Goal: Information Seeking & Learning: Learn about a topic

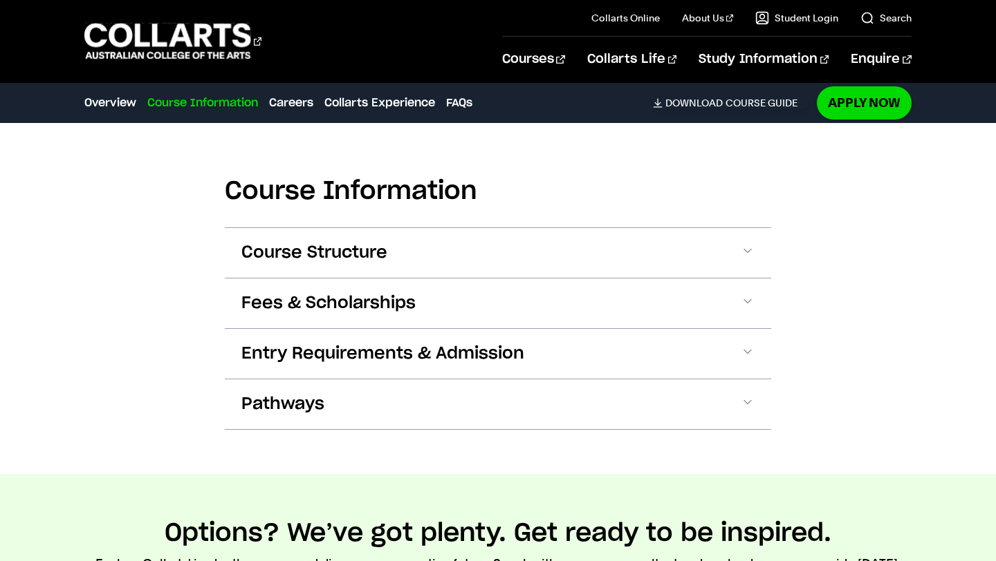
scroll to position [1492, 0]
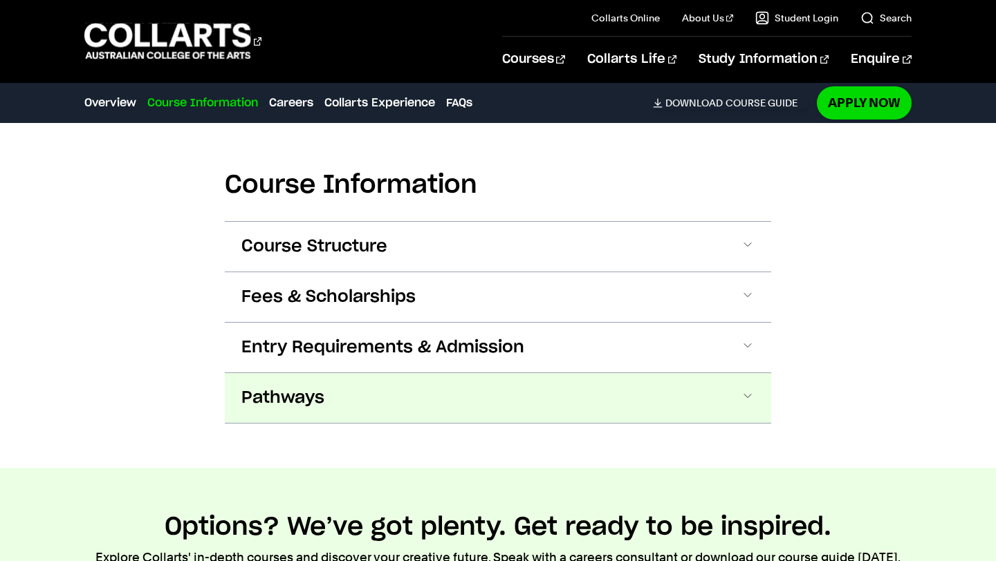
click at [303, 387] on span "Pathways" at bounding box center [282, 398] width 83 height 22
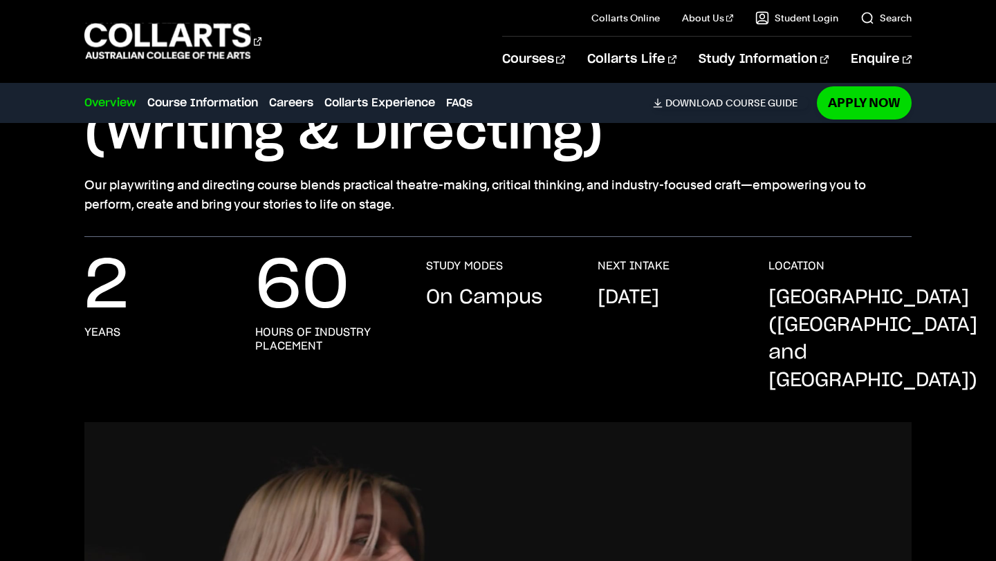
scroll to position [0, 0]
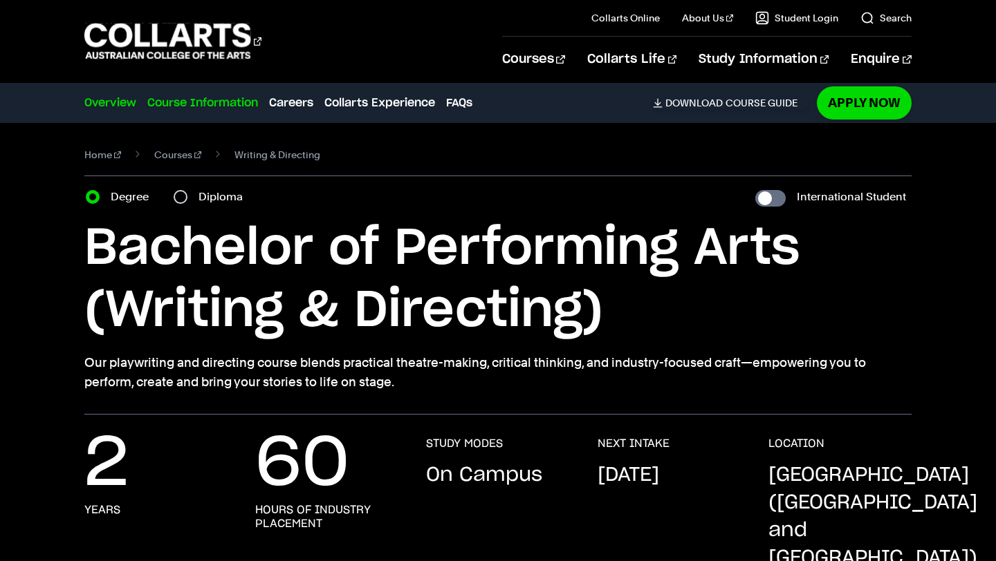
click at [185, 102] on link "Course Information" at bounding box center [202, 103] width 111 height 17
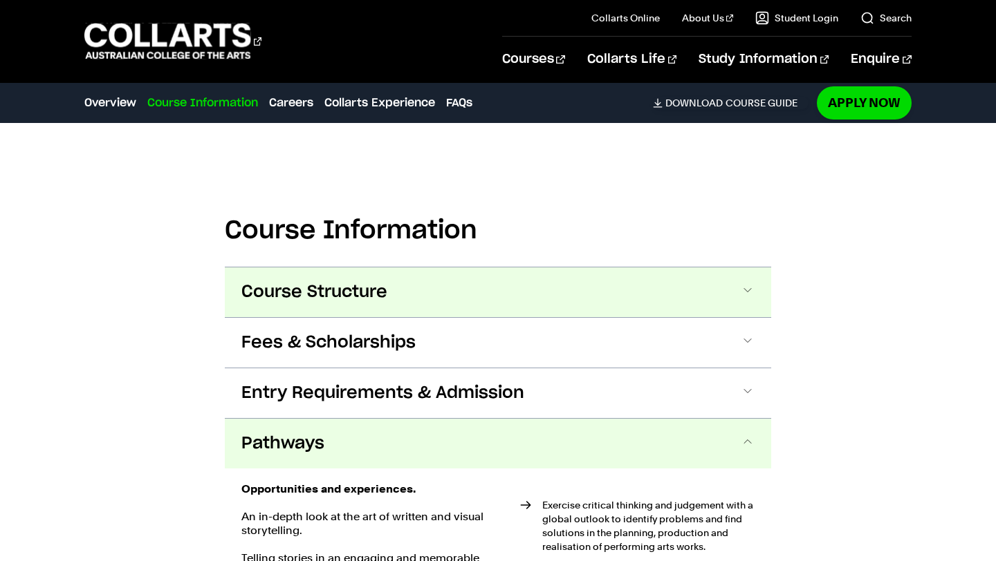
click at [314, 281] on span "Course Structure" at bounding box center [314, 292] width 146 height 22
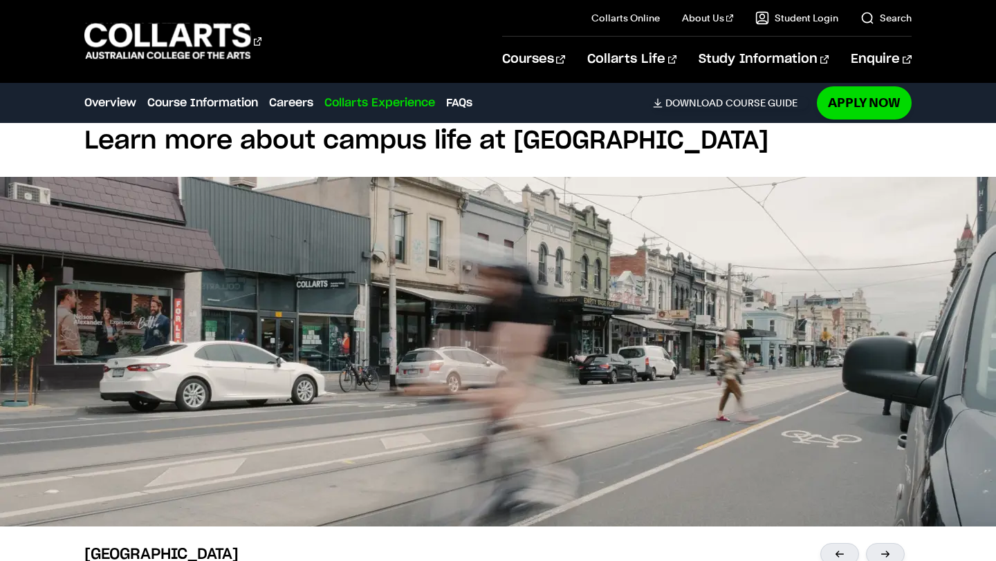
scroll to position [4124, 0]
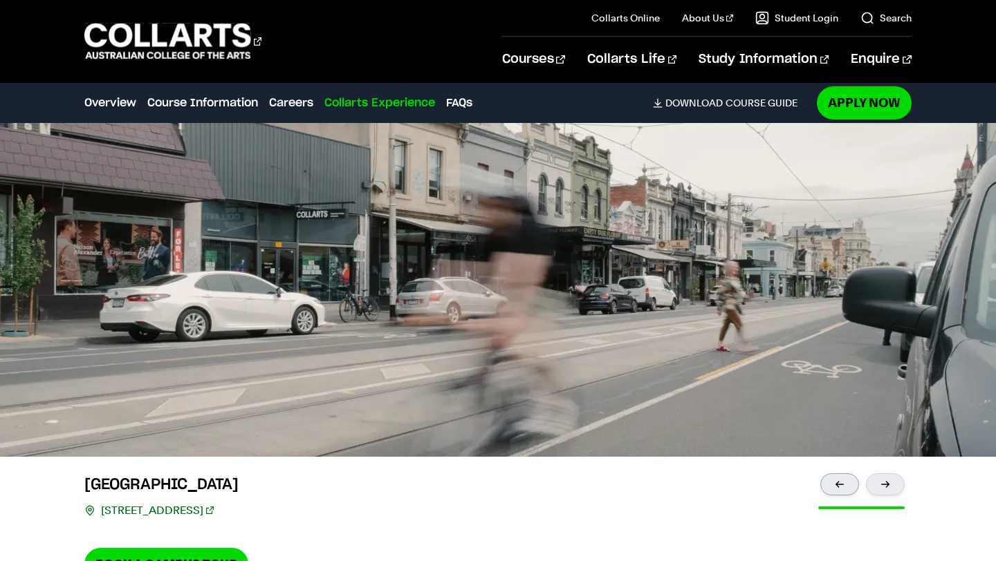
click at [834, 474] on div at bounding box center [839, 485] width 39 height 22
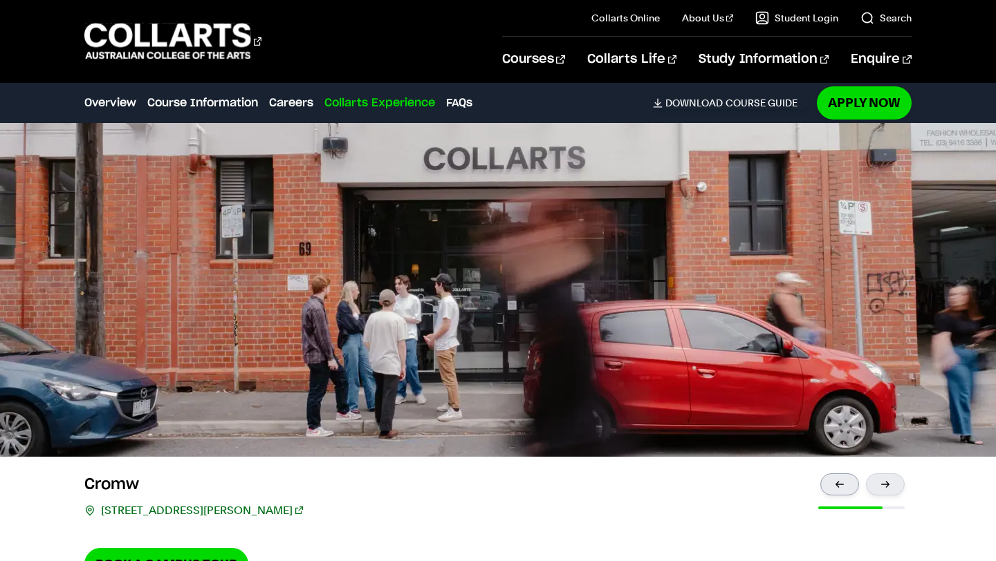
click at [834, 474] on div at bounding box center [839, 485] width 39 height 22
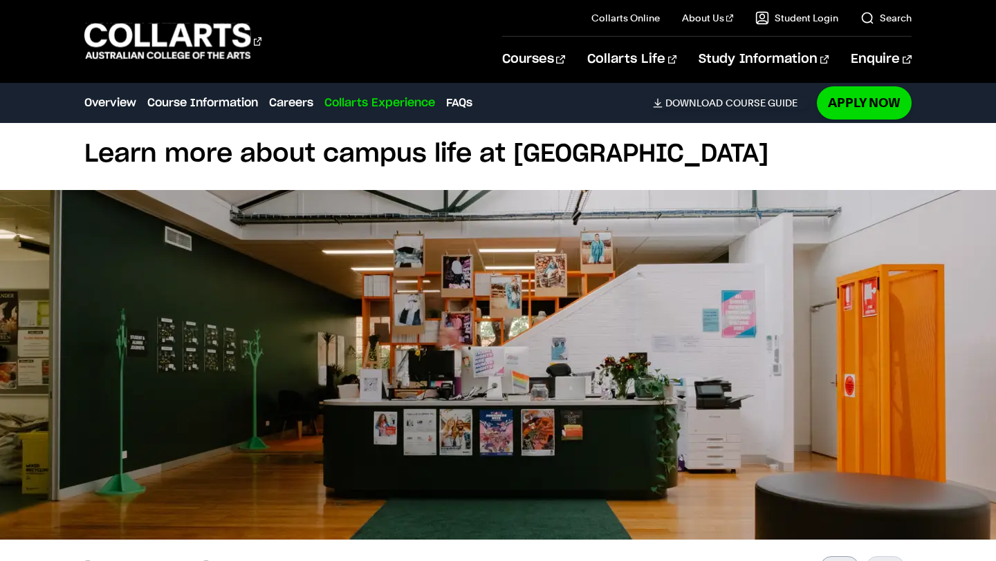
scroll to position [4040, 0]
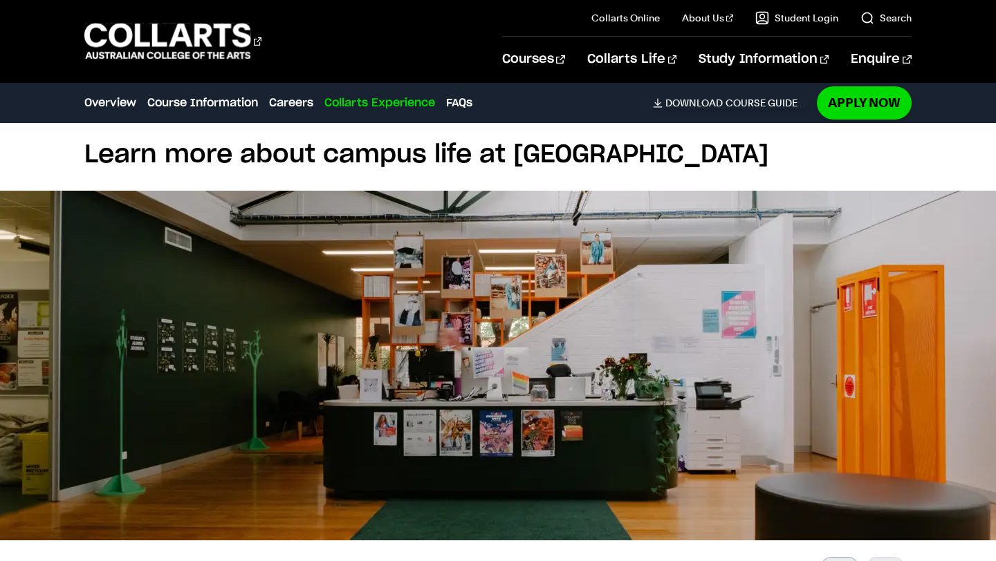
click at [833, 557] on div at bounding box center [839, 568] width 39 height 22
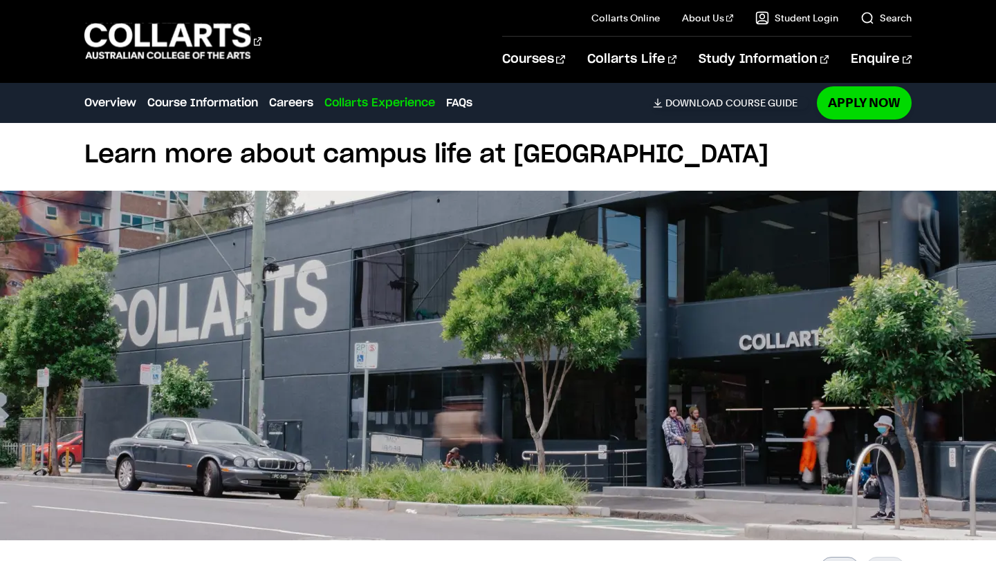
click at [833, 557] on div at bounding box center [839, 568] width 39 height 22
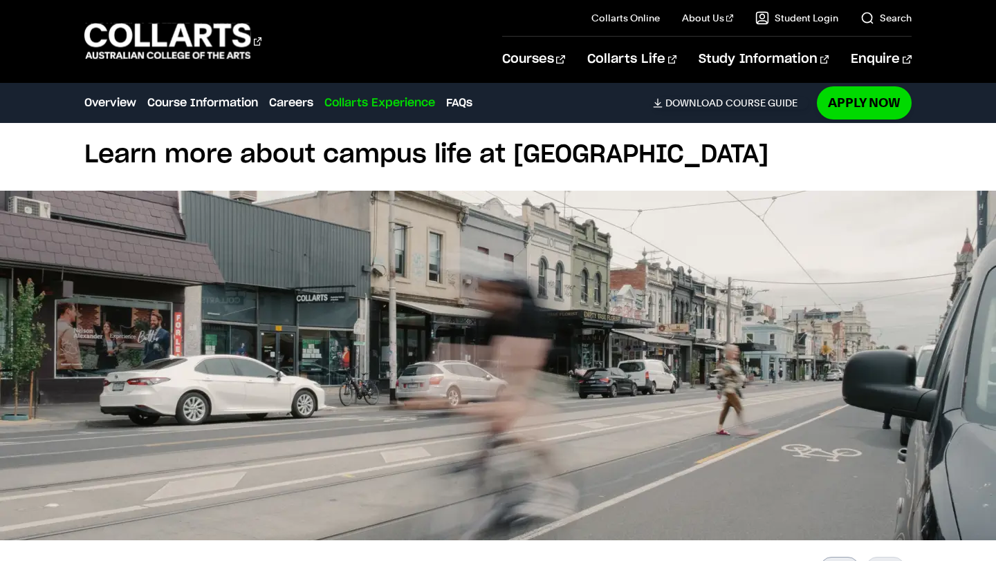
click at [833, 557] on div at bounding box center [839, 568] width 39 height 22
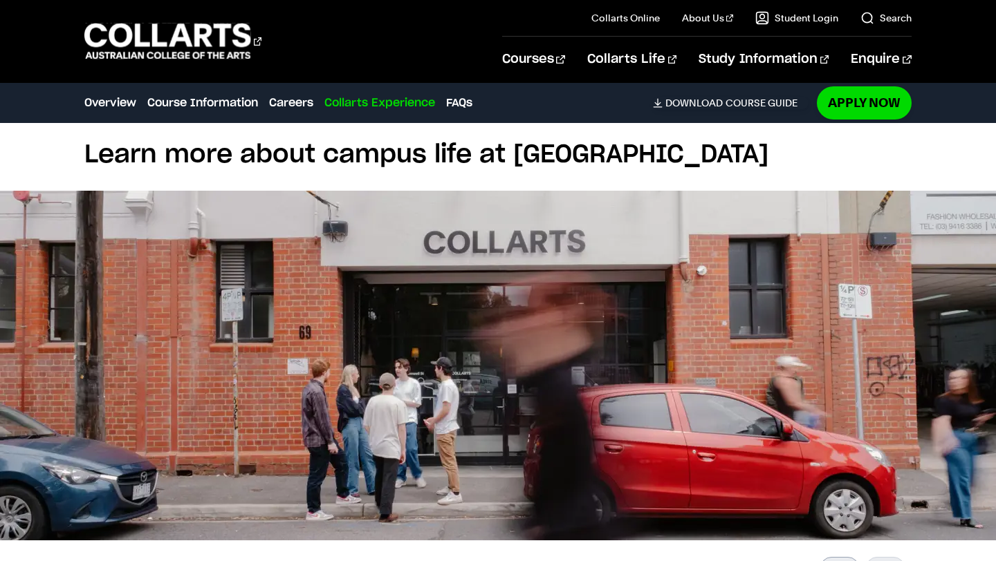
click at [833, 557] on div at bounding box center [839, 568] width 39 height 22
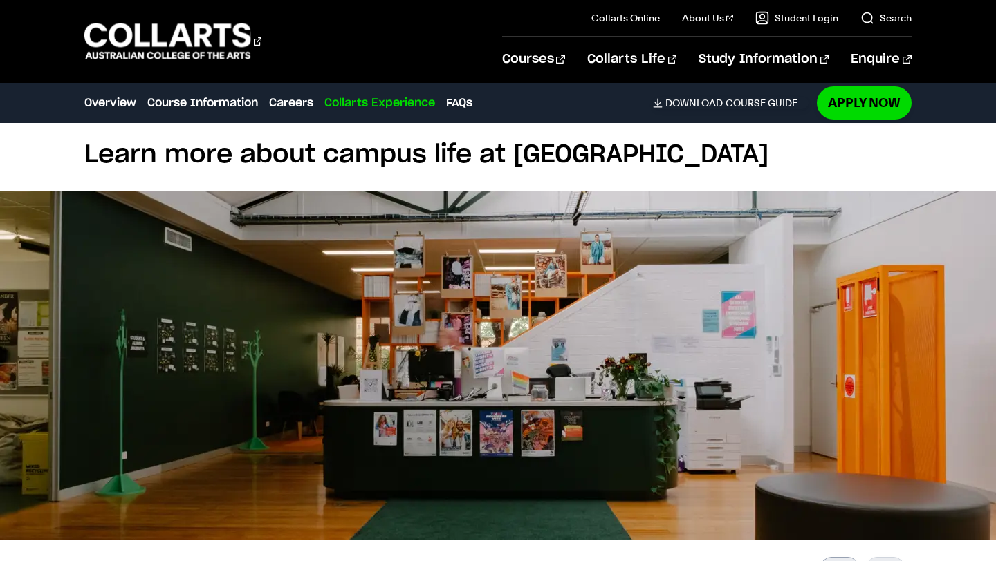
click at [833, 557] on div at bounding box center [839, 568] width 39 height 22
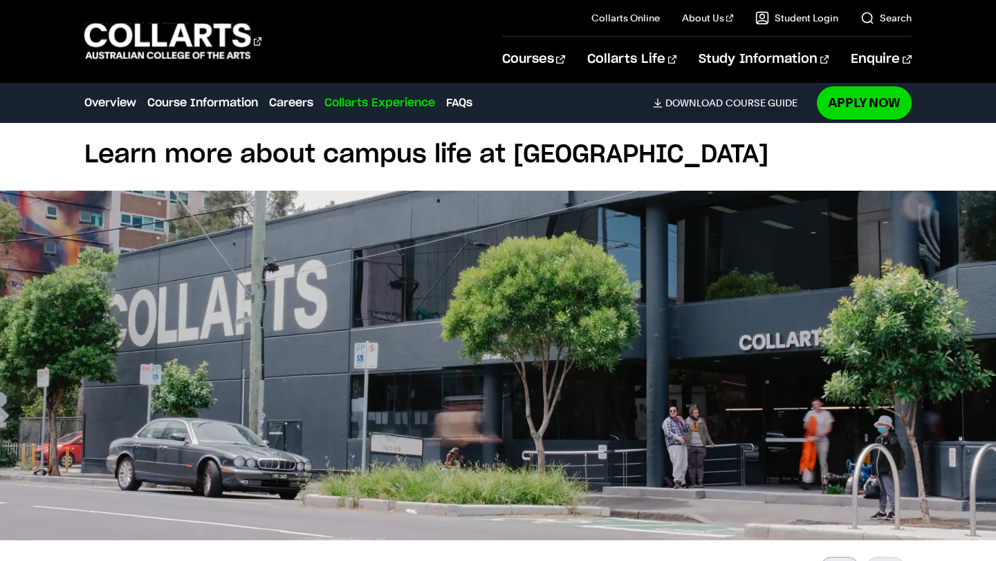
click at [833, 557] on div at bounding box center [839, 568] width 39 height 22
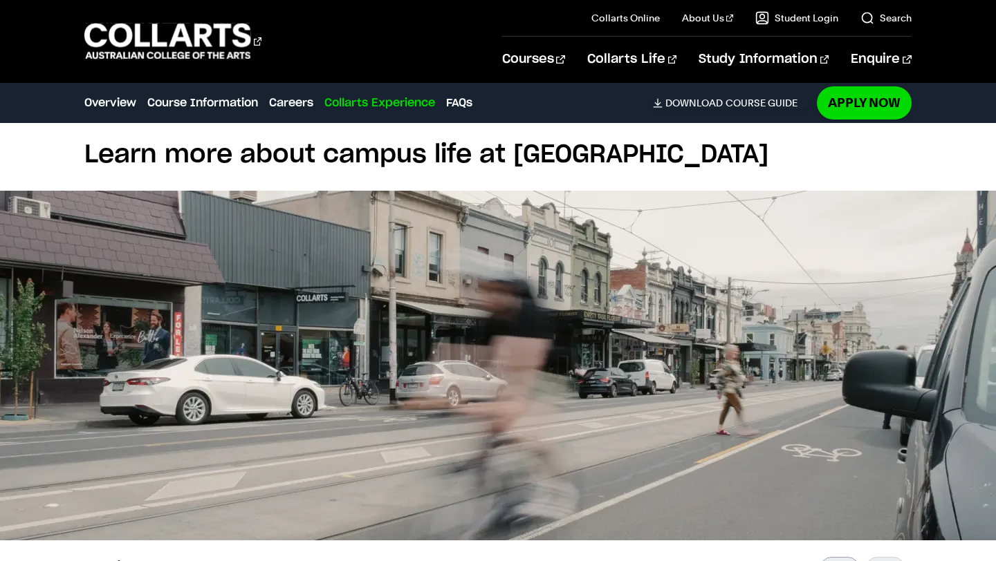
click at [833, 557] on div at bounding box center [839, 568] width 39 height 22
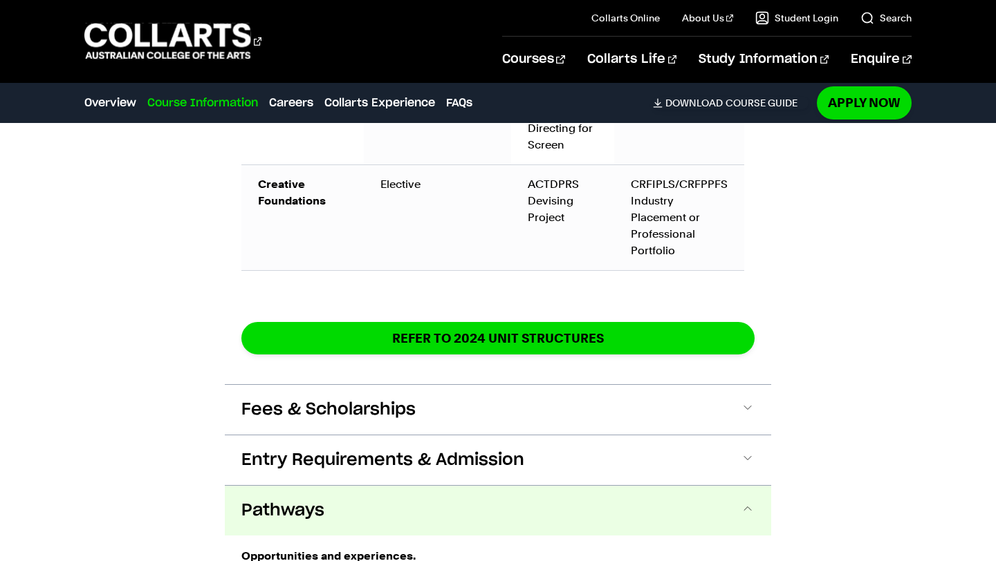
scroll to position [2068, 0]
